Goal: Task Accomplishment & Management: Manage account settings

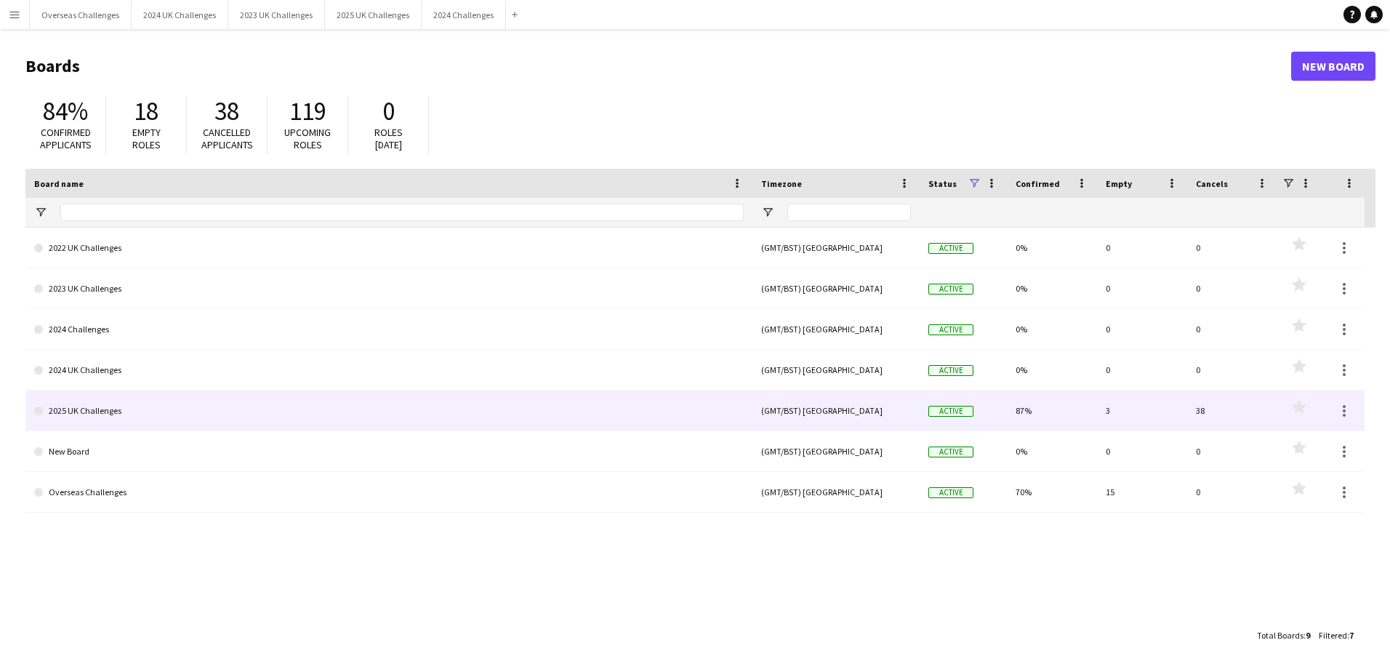
click at [87, 406] on link "2025 UK Challenges" at bounding box center [388, 410] width 709 height 41
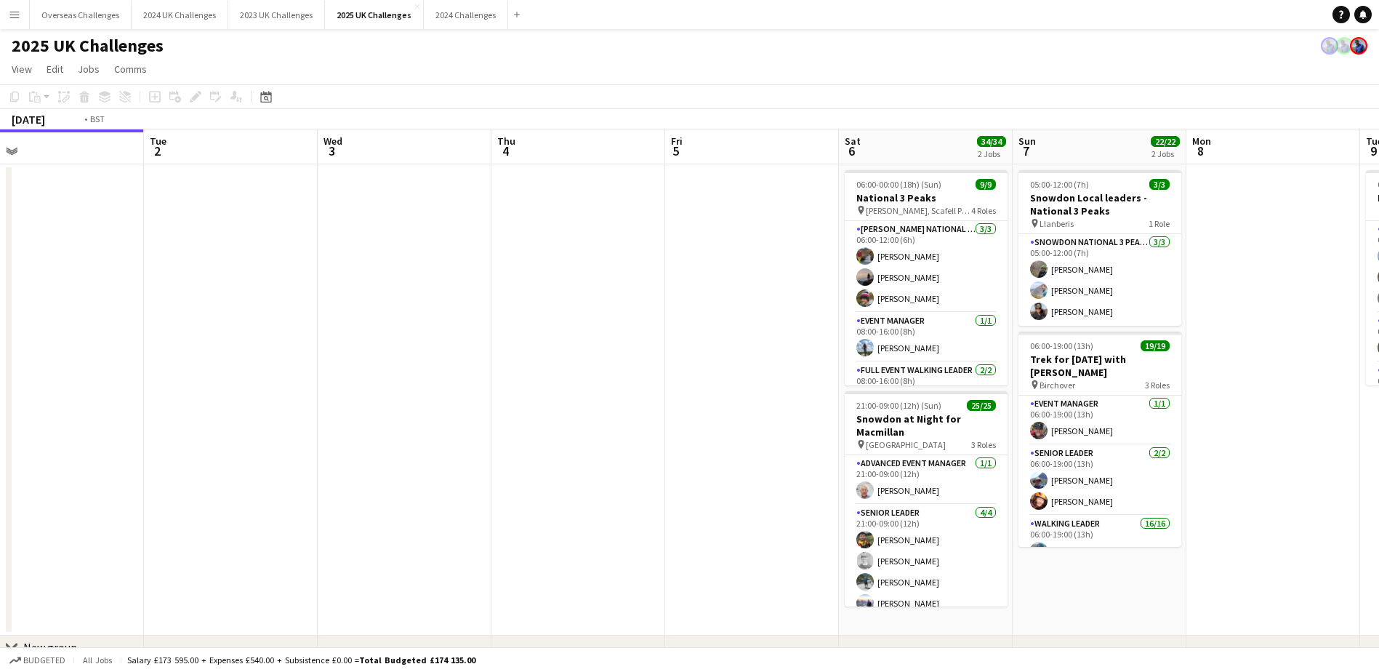
drag, startPoint x: 967, startPoint y: 344, endPoint x: -87, endPoint y: 325, distance: 1054.2
click at [0, 325] on html "Menu Boards Boards Boards All jobs Status Workforce Workforce My Workforce Recr…" at bounding box center [689, 363] width 1379 height 727
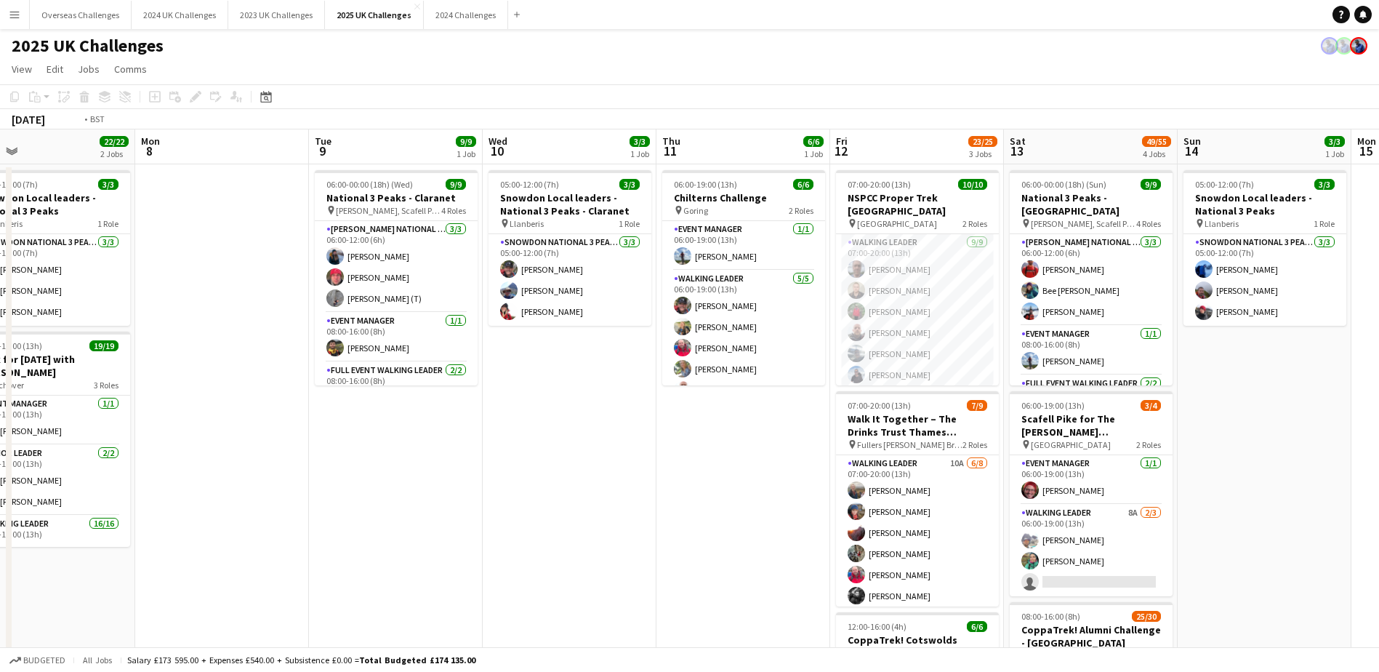
scroll to position [0, 571]
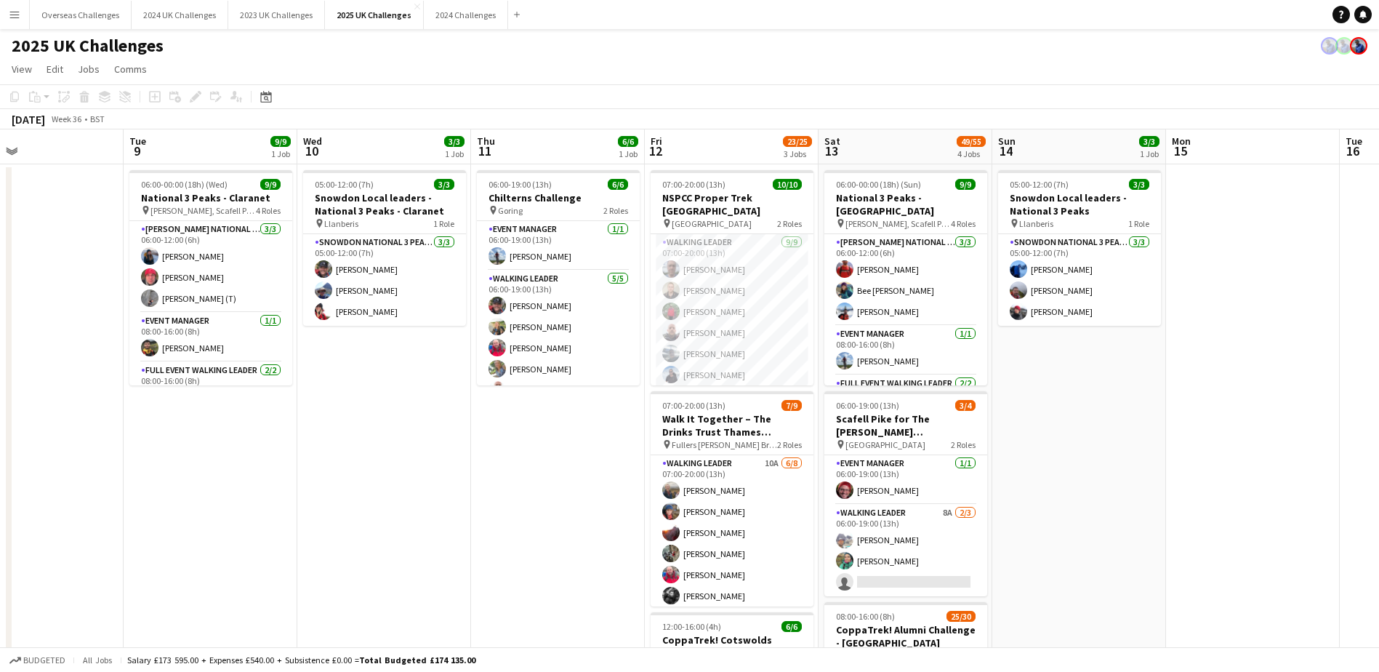
drag, startPoint x: 1088, startPoint y: 438, endPoint x: 473, endPoint y: 430, distance: 615.0
click at [473, 430] on app-calendar-viewport "Fri 5 Sat 6 34/34 2 Jobs Sun 7 22/22 2 Jobs Mon 8 Tue 9 9/9 1 Job Wed 10 3/3 1 …" at bounding box center [689, 632] width 1379 height 1006
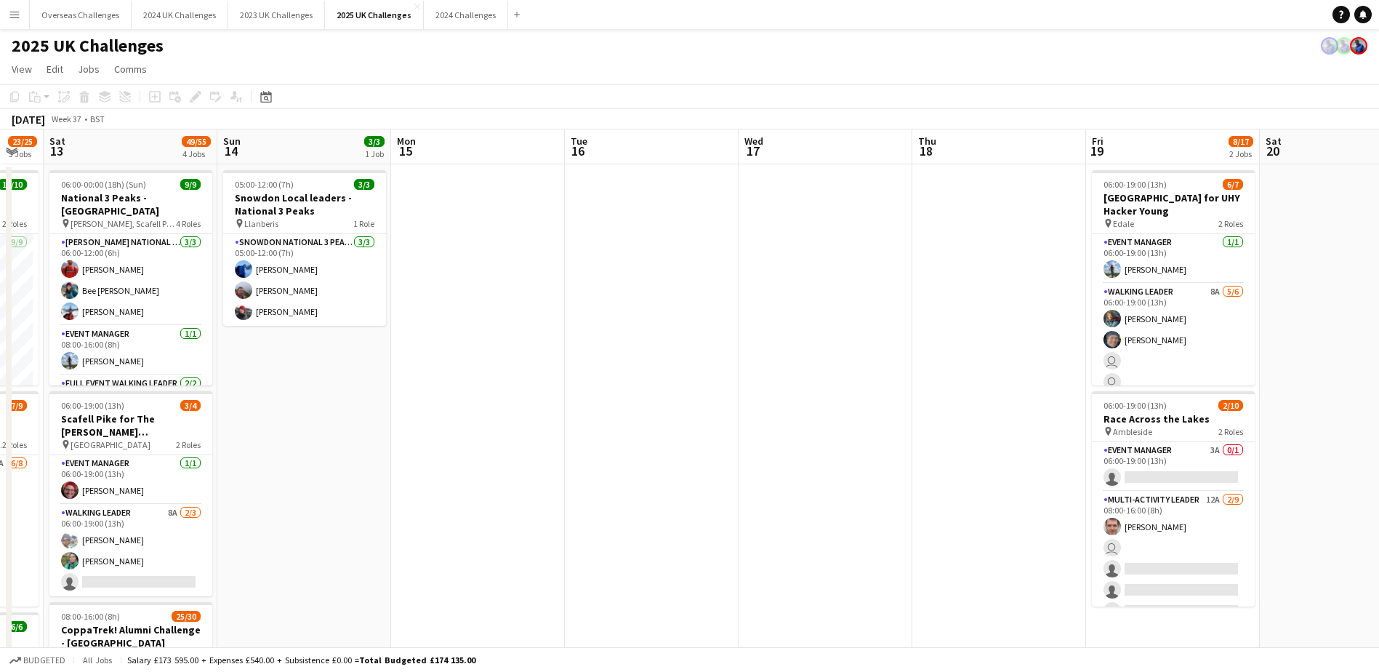
drag, startPoint x: 1230, startPoint y: 424, endPoint x: 455, endPoint y: 423, distance: 774.9
click at [455, 423] on app-calendar-viewport "Wed 10 3/3 1 Job Thu 11 6/6 1 Job Fri 12 23/25 3 Jobs Sat 13 49/55 4 Jobs Sun 1…" at bounding box center [689, 632] width 1379 height 1006
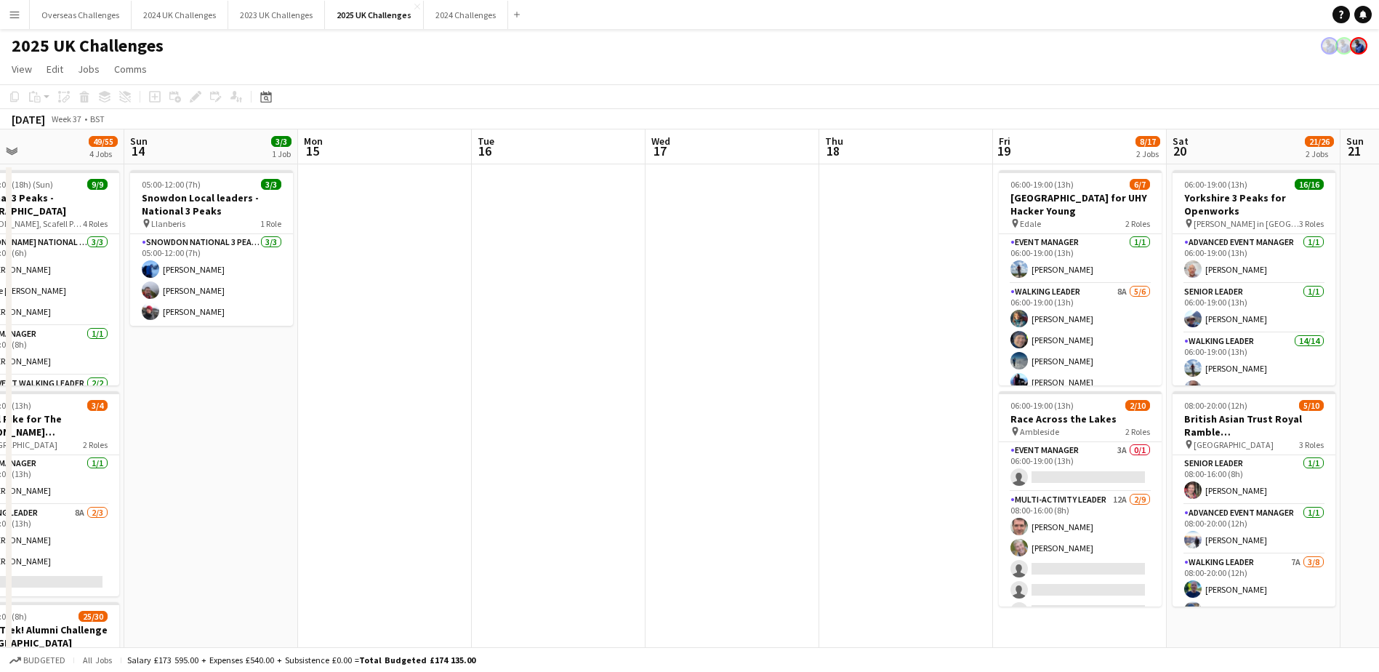
scroll to position [0, 425]
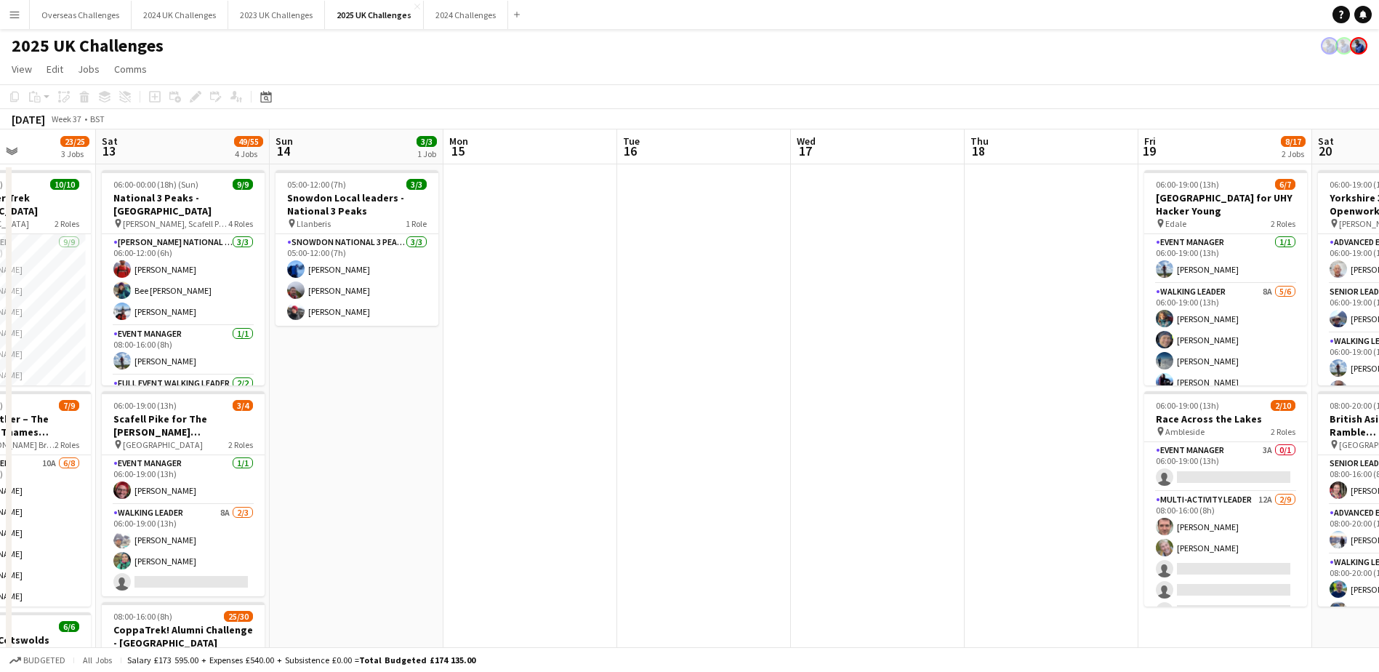
drag, startPoint x: 939, startPoint y: 446, endPoint x: 881, endPoint y: 446, distance: 58.2
click at [881, 446] on app-calendar-viewport "Wed 10 3/3 1 Job Thu 11 6/6 1 Job Fri 12 23/25 3 Jobs Sat 13 49/55 4 Jobs Sun 1…" at bounding box center [689, 632] width 1379 height 1006
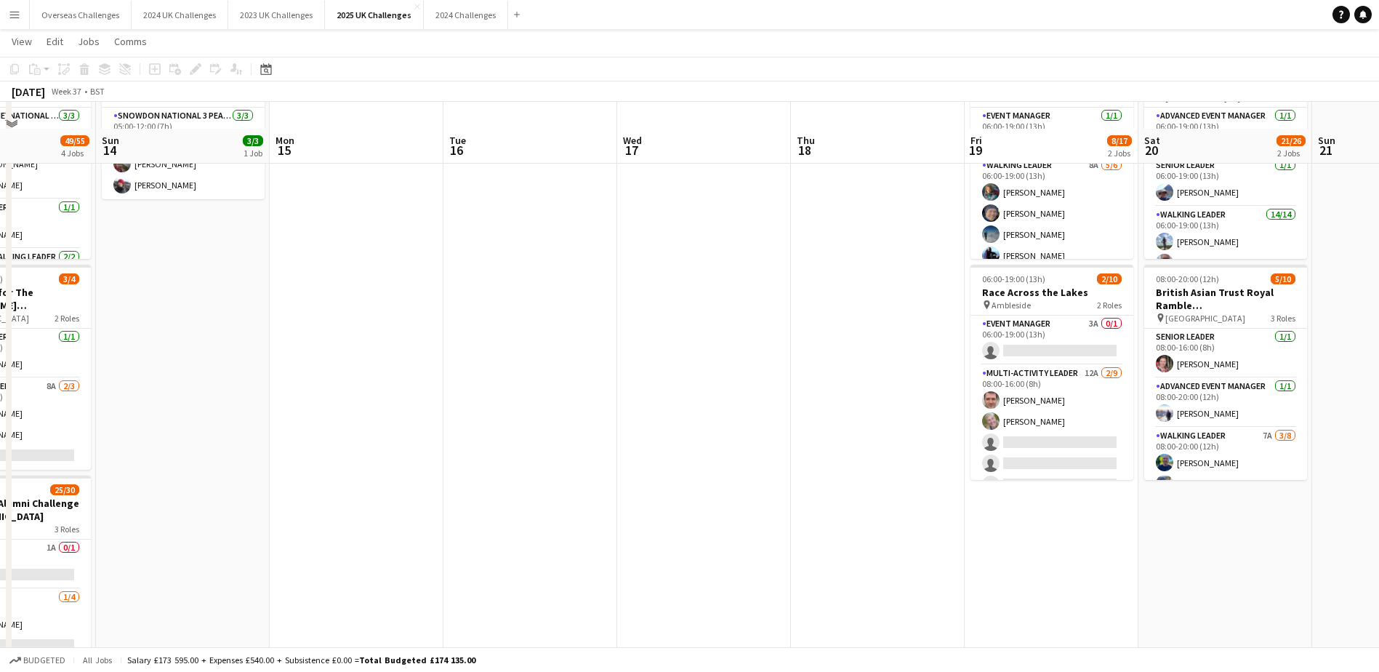
scroll to position [218, 0]
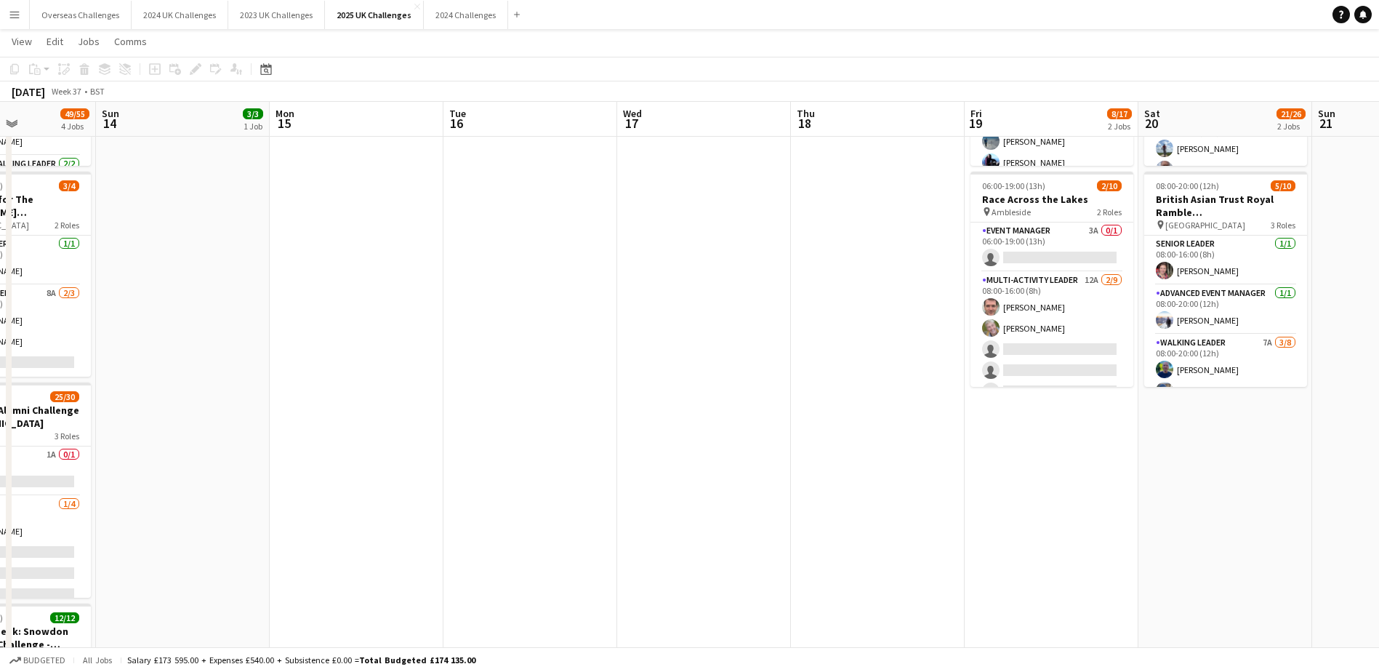
click at [1066, 348] on app-card-role "Multi-Activity Leader 12A [DATE] 08:00-16:00 (8h) [PERSON_NAME] [PERSON_NAME] s…" at bounding box center [1051, 381] width 163 height 218
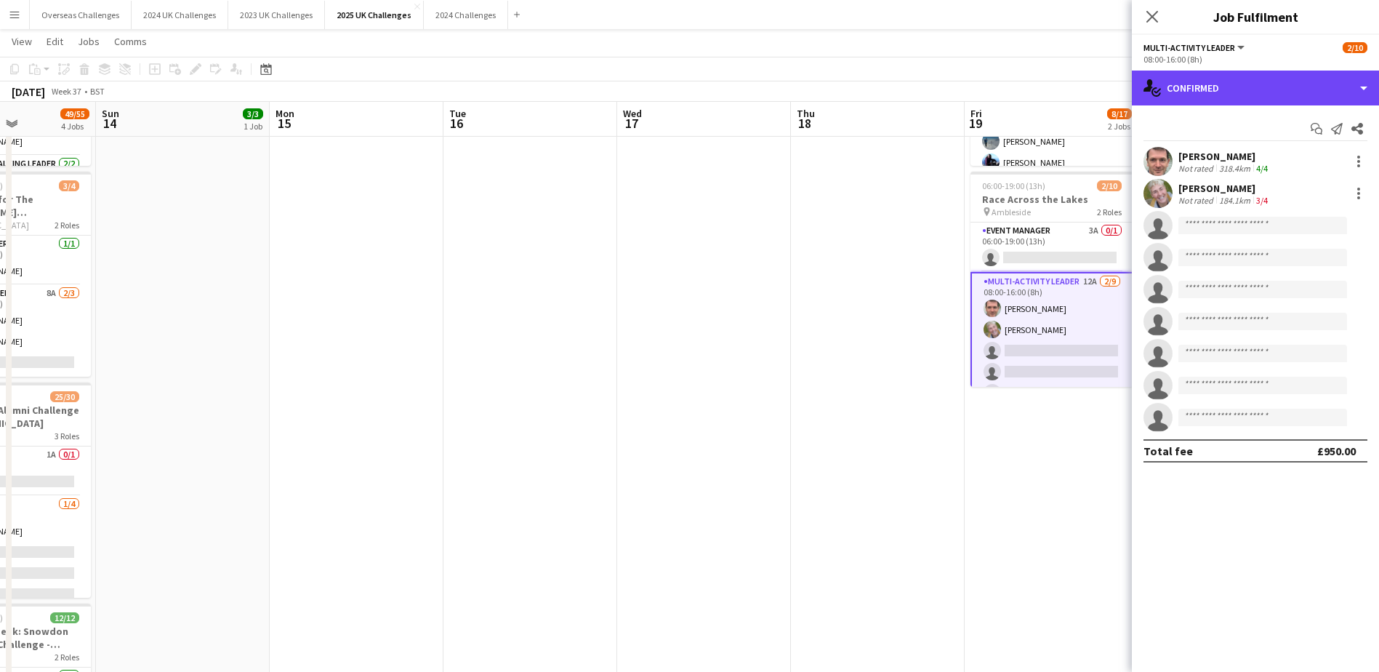
click at [1213, 95] on div "single-neutral-actions-check-2 Confirmed" at bounding box center [1255, 88] width 247 height 35
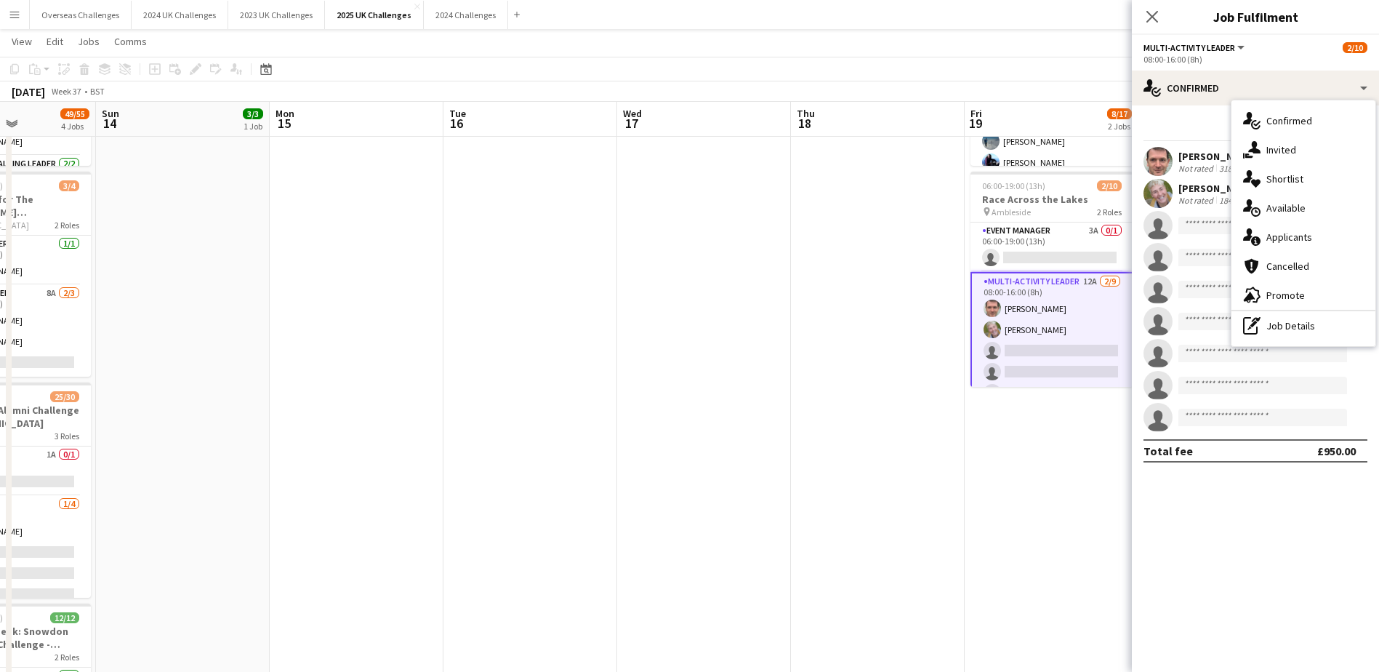
click at [1278, 239] on div "single-neutral-actions-information Applicants" at bounding box center [1303, 236] width 144 height 29
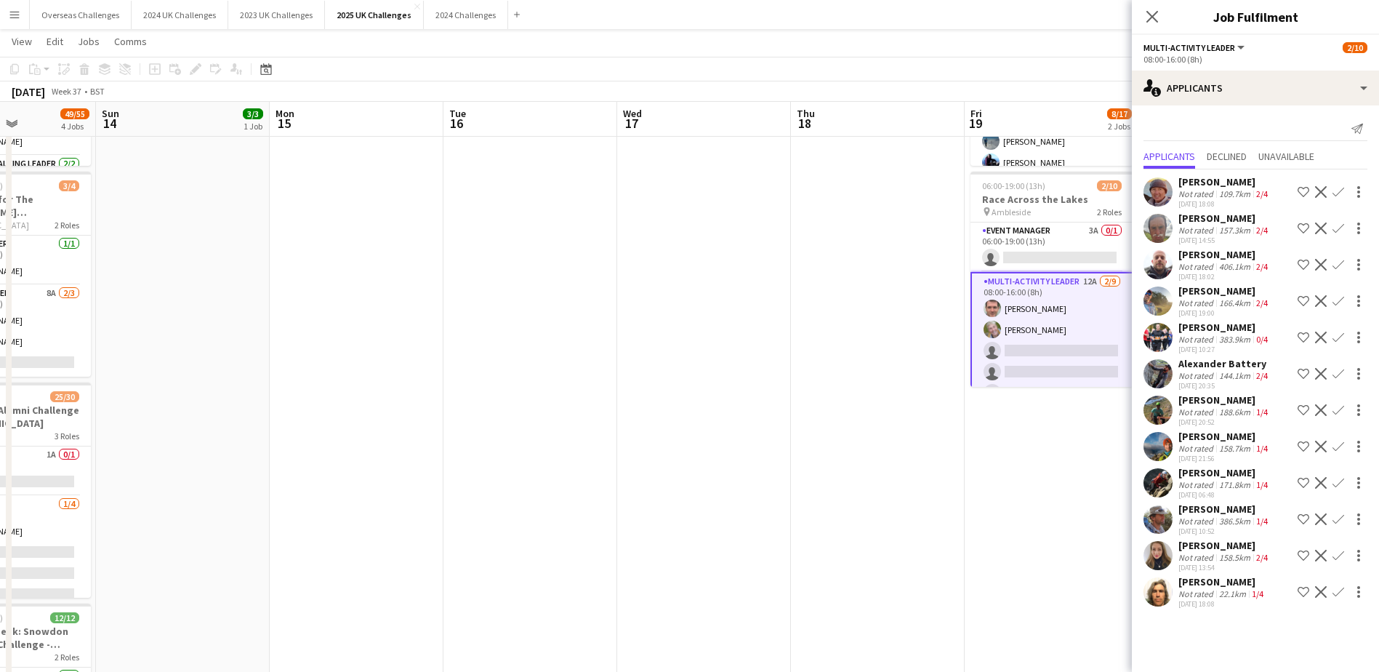
click at [1336, 515] on app-icon "Confirm" at bounding box center [1338, 519] width 12 height 12
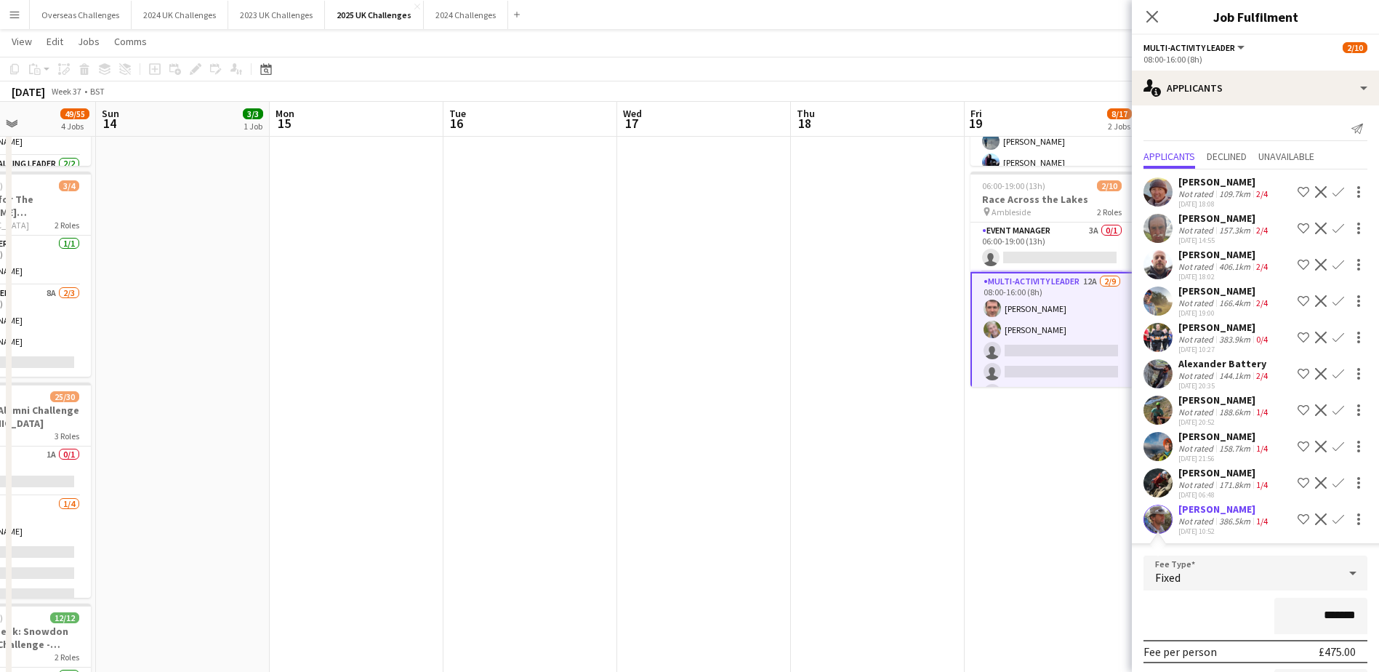
scroll to position [145, 0]
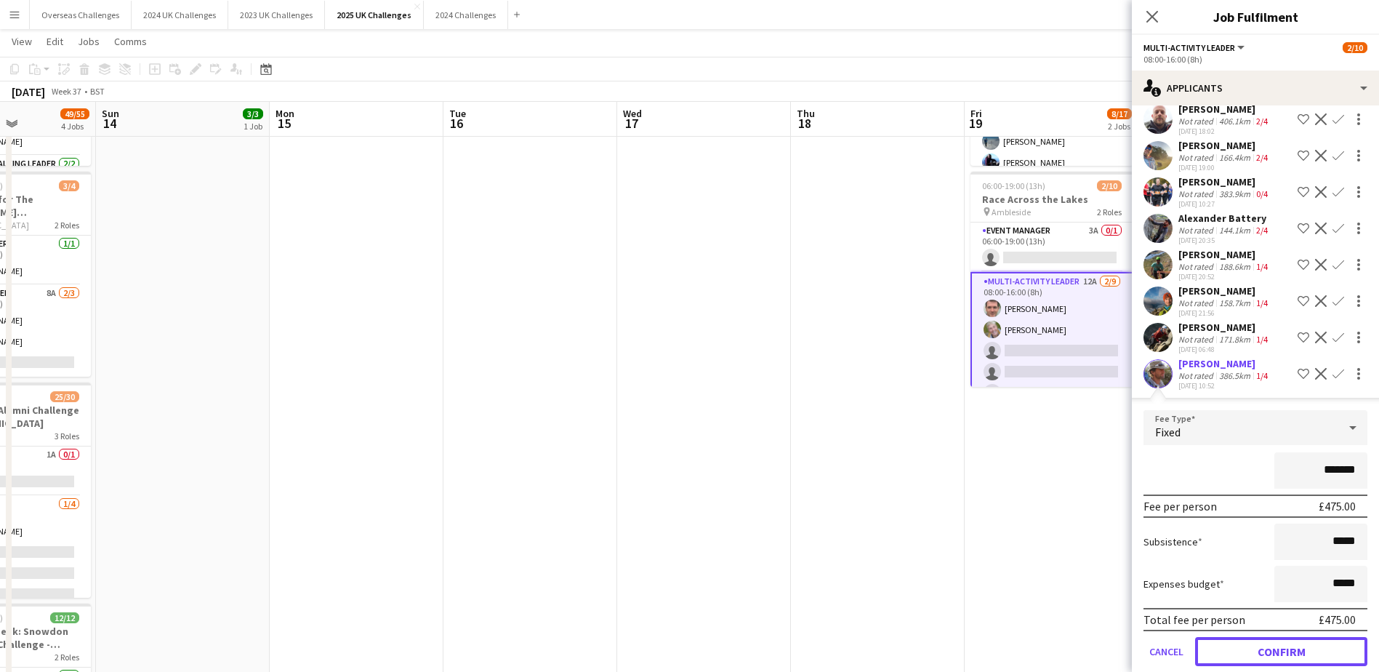
click at [1266, 651] on button "Confirm" at bounding box center [1281, 651] width 172 height 29
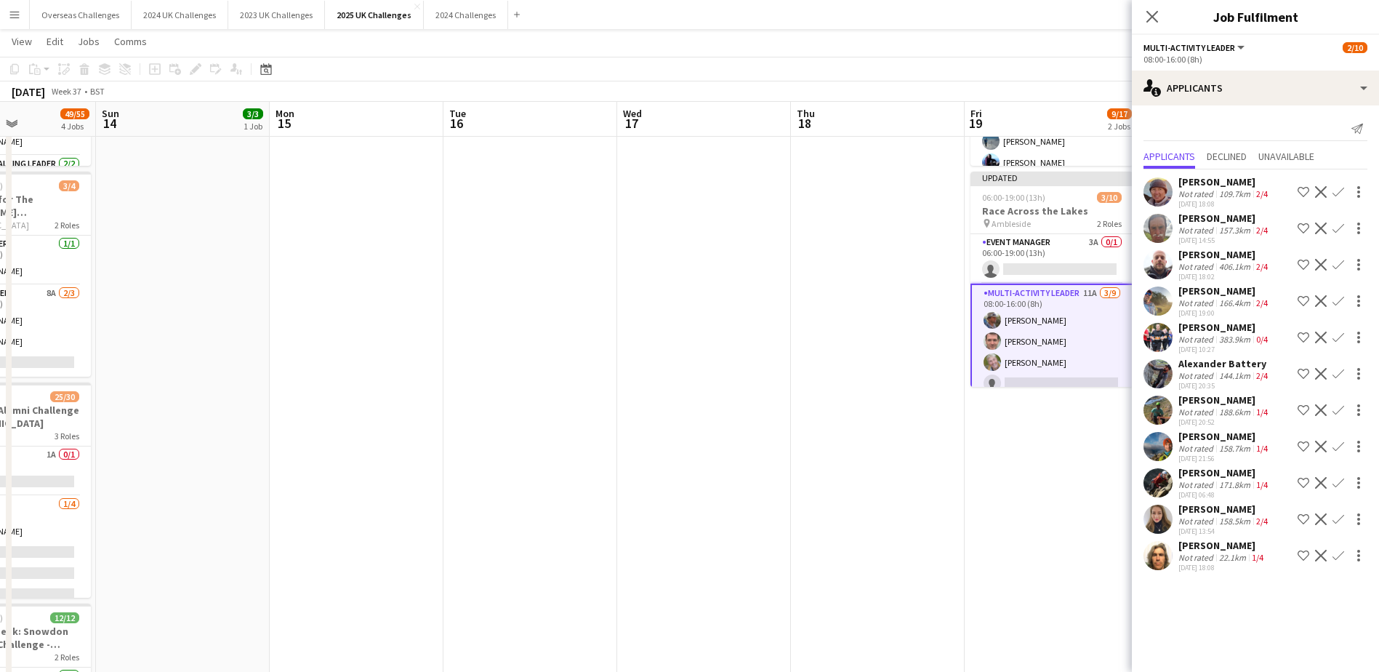
scroll to position [0, 0]
click at [882, 278] on app-date-cell at bounding box center [878, 397] width 174 height 904
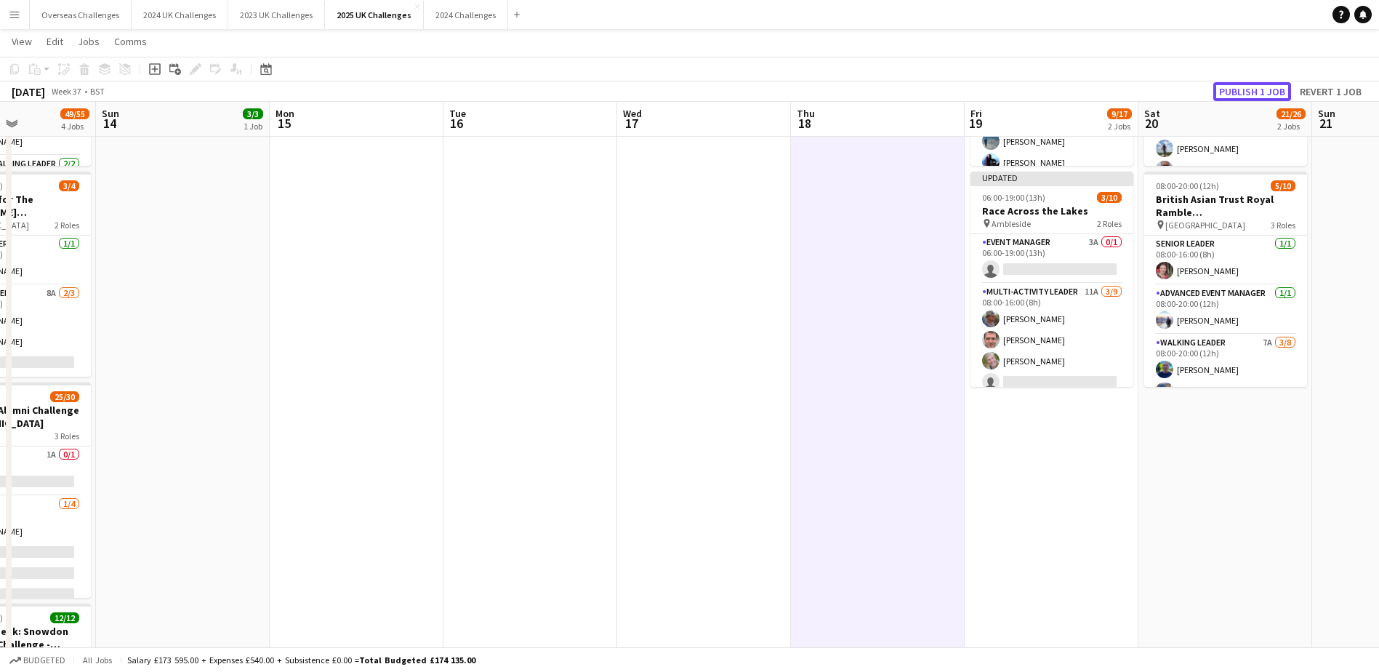
click at [1249, 86] on button "Publish 1 job" at bounding box center [1252, 91] width 78 height 19
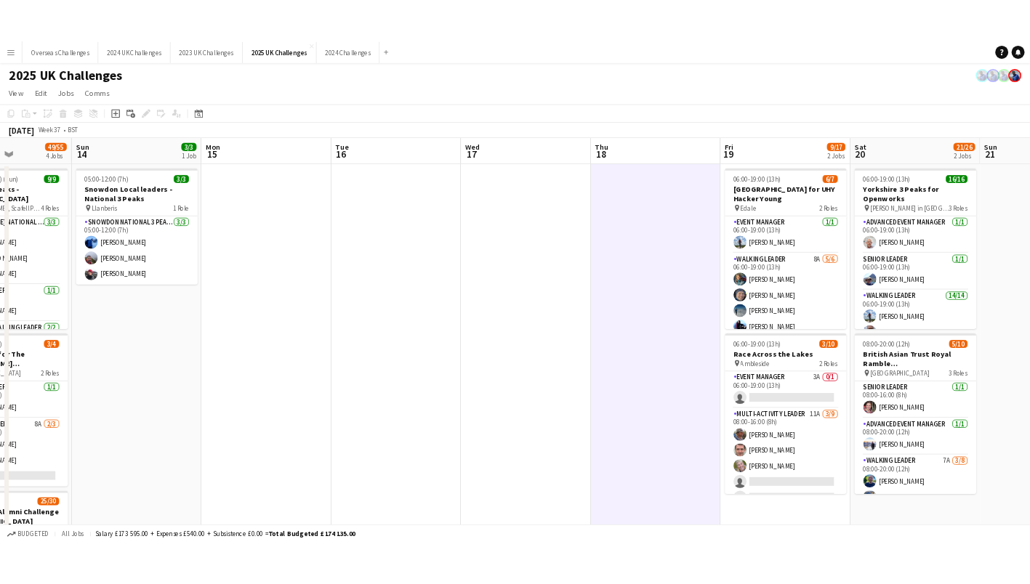
scroll to position [0, 425]
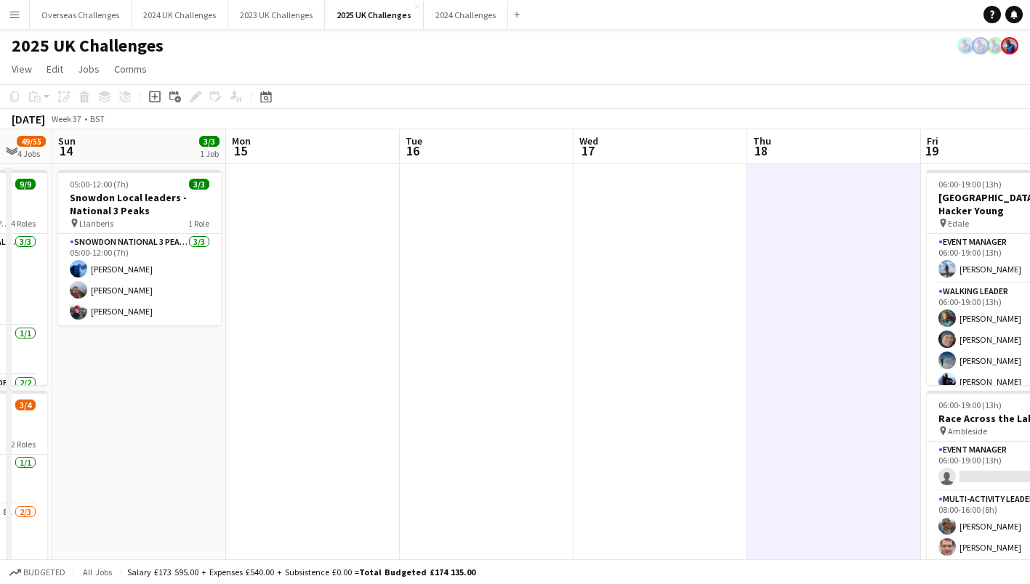
drag, startPoint x: 784, startPoint y: 371, endPoint x: 725, endPoint y: 355, distance: 61.7
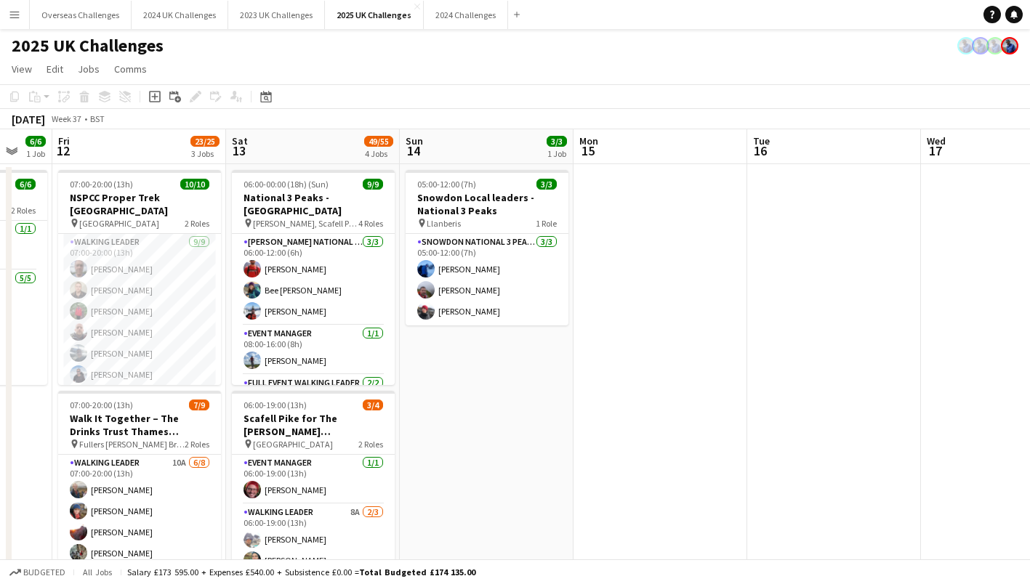
scroll to position [0, 352]
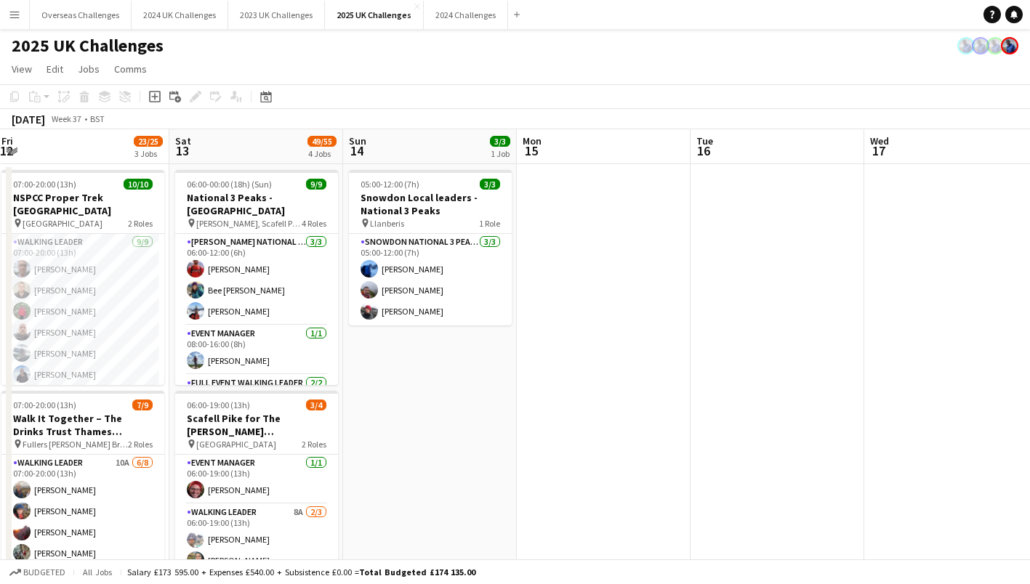
drag, startPoint x: 345, startPoint y: 391, endPoint x: 636, endPoint y: 353, distance: 293.2
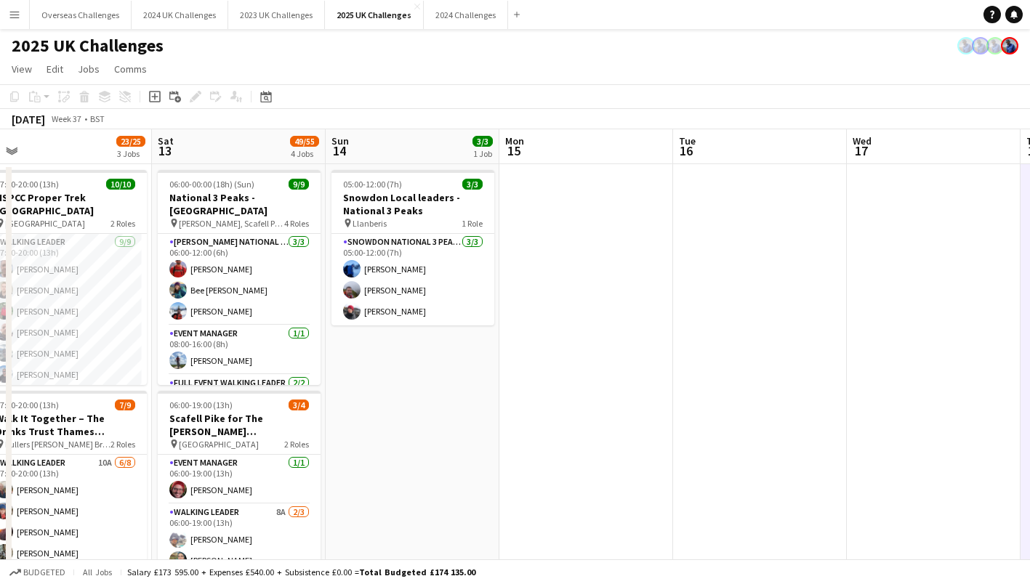
scroll to position [0, 365]
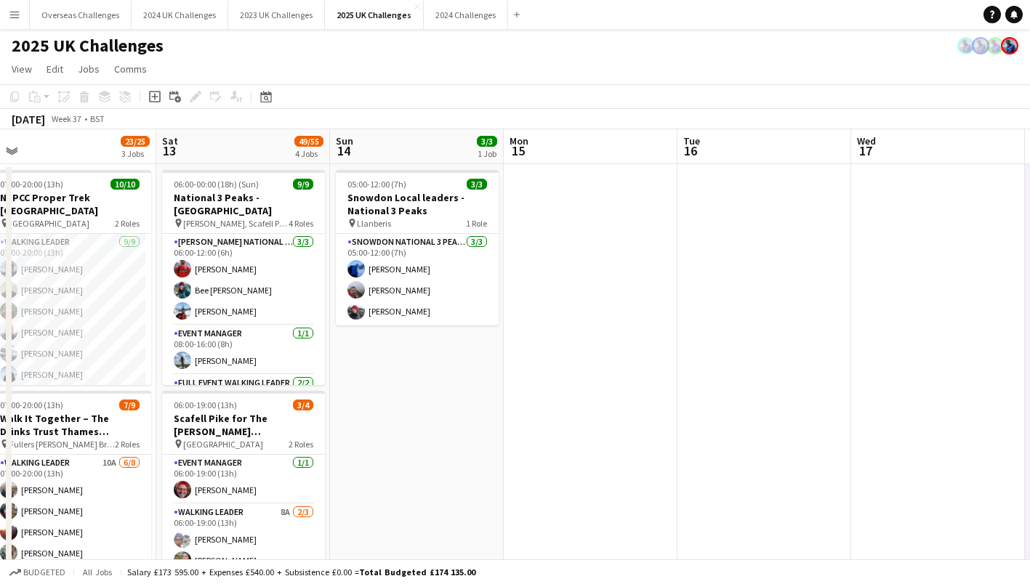
drag, startPoint x: 493, startPoint y: 418, endPoint x: 827, endPoint y: 429, distance: 334.6
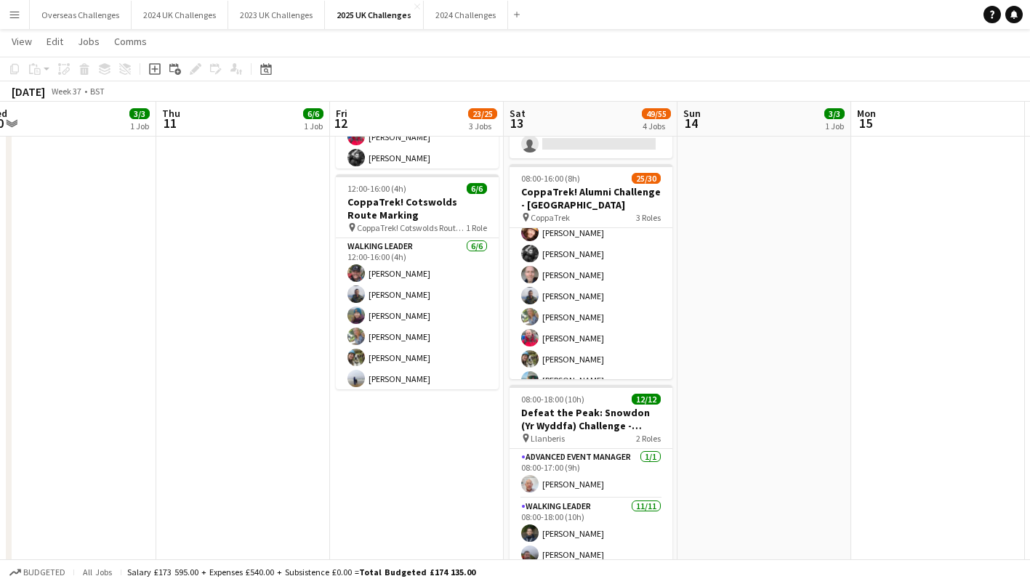
scroll to position [566, 0]
